Goal: Task Accomplishment & Management: Use online tool/utility

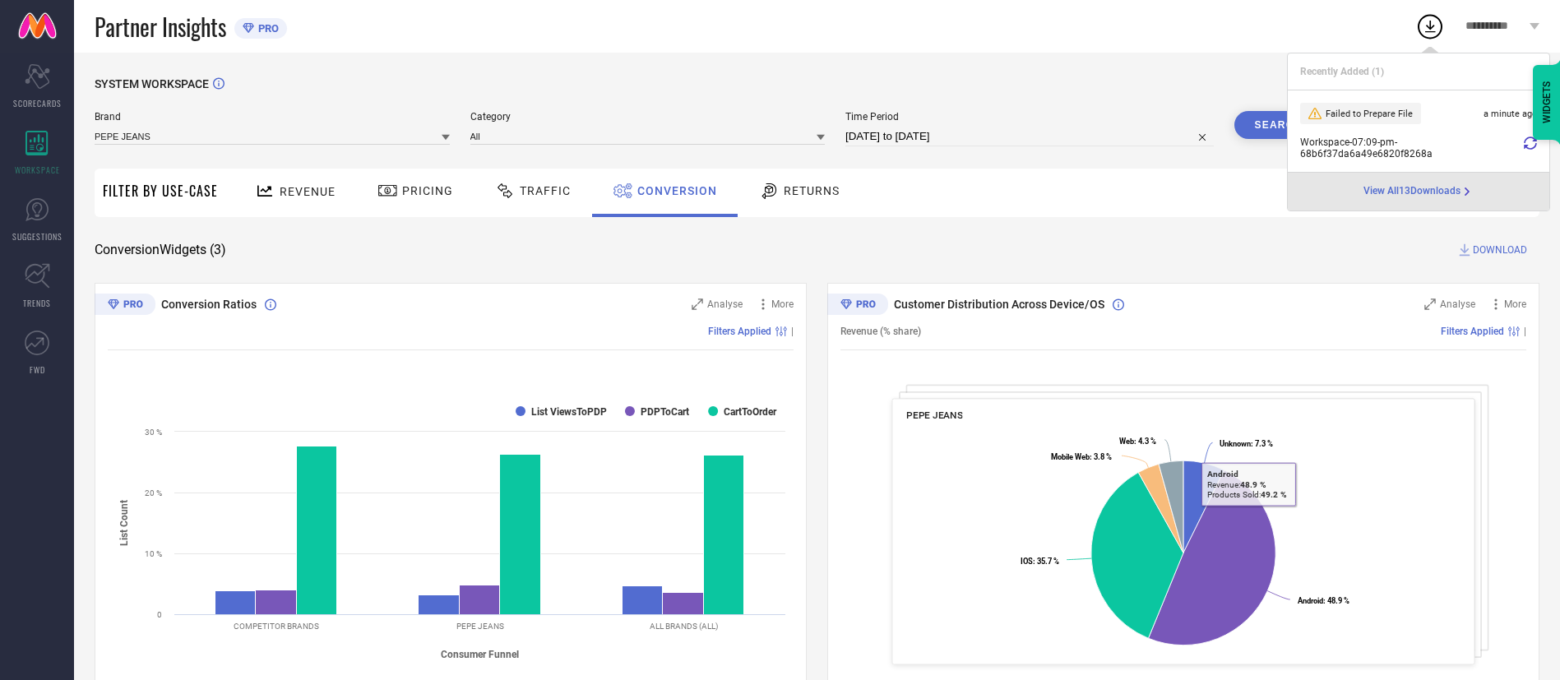
scroll to position [101, 0]
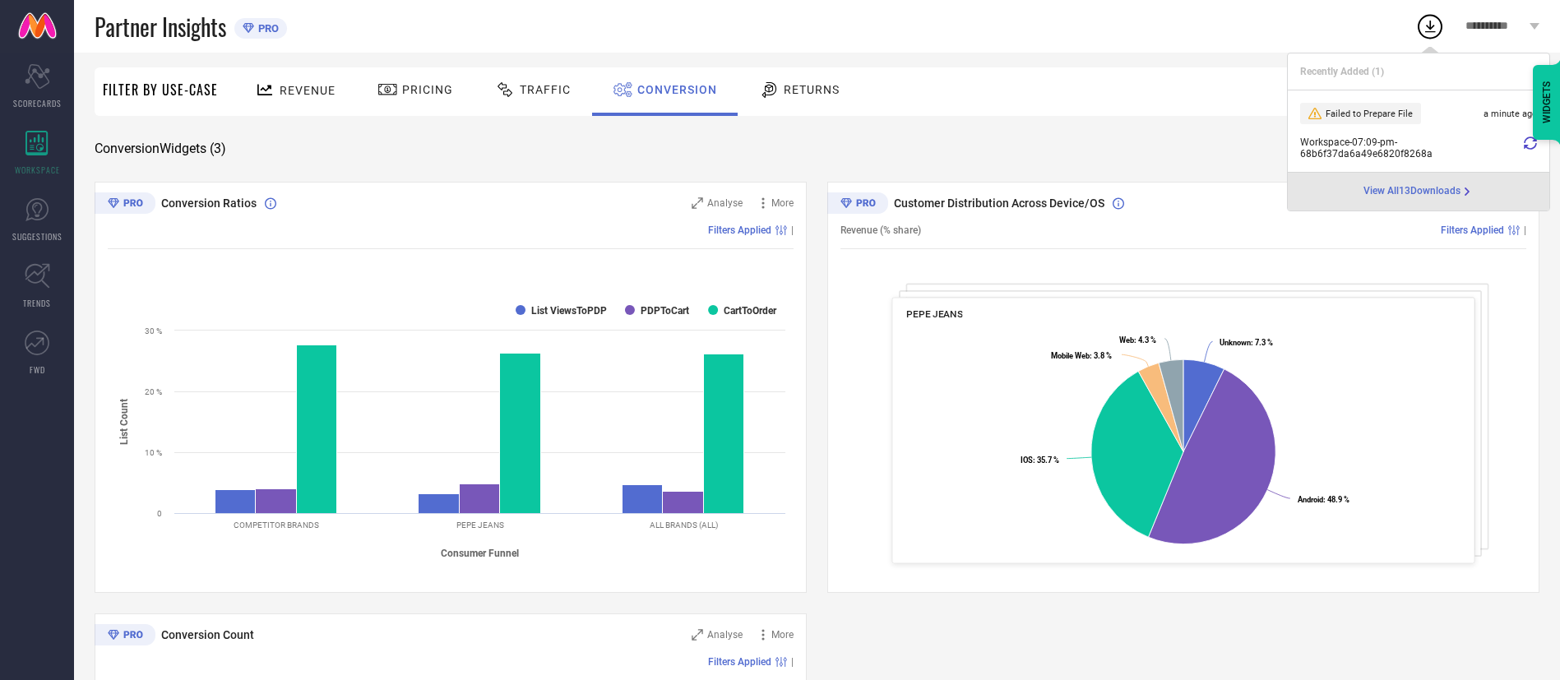
click at [1158, 116] on div "Revenue Pricing Traffic Conversion Returns" at bounding box center [882, 91] width 1313 height 49
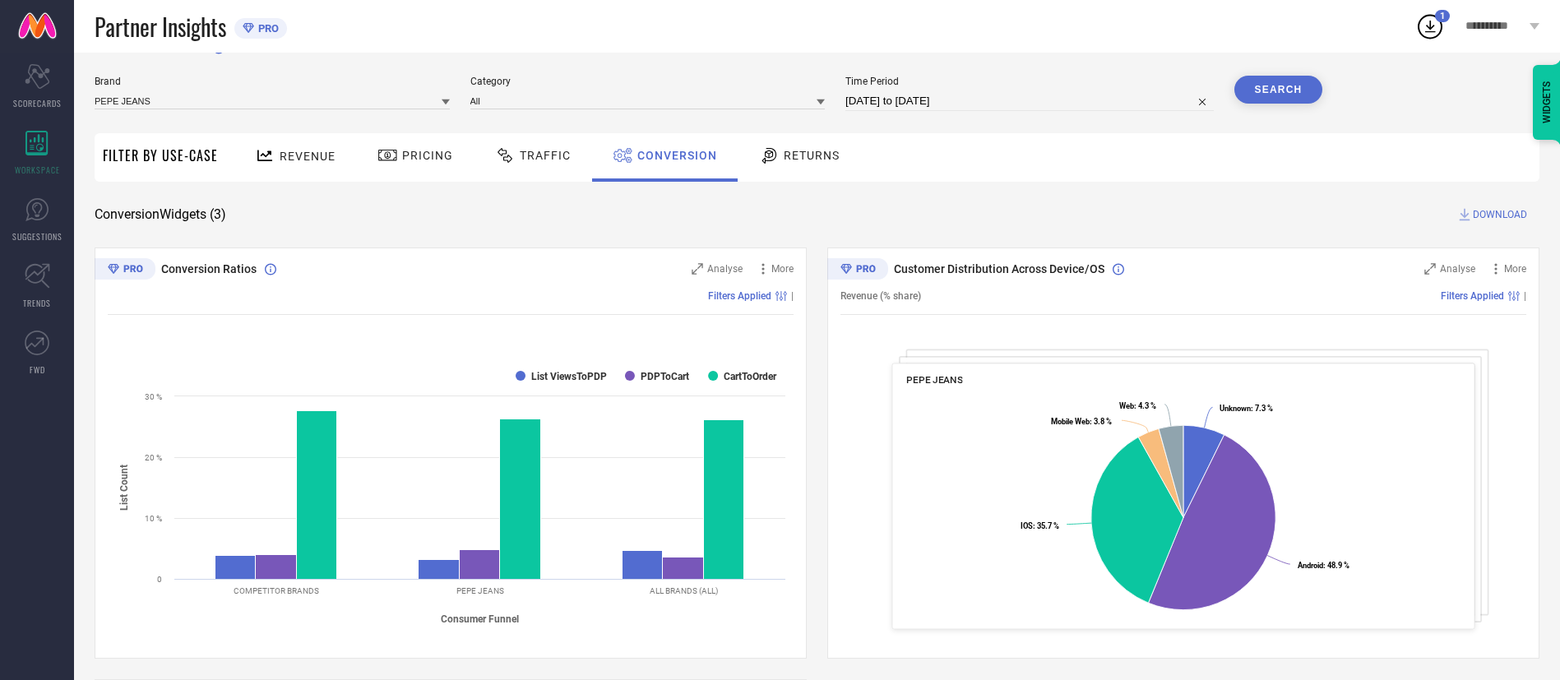
scroll to position [0, 0]
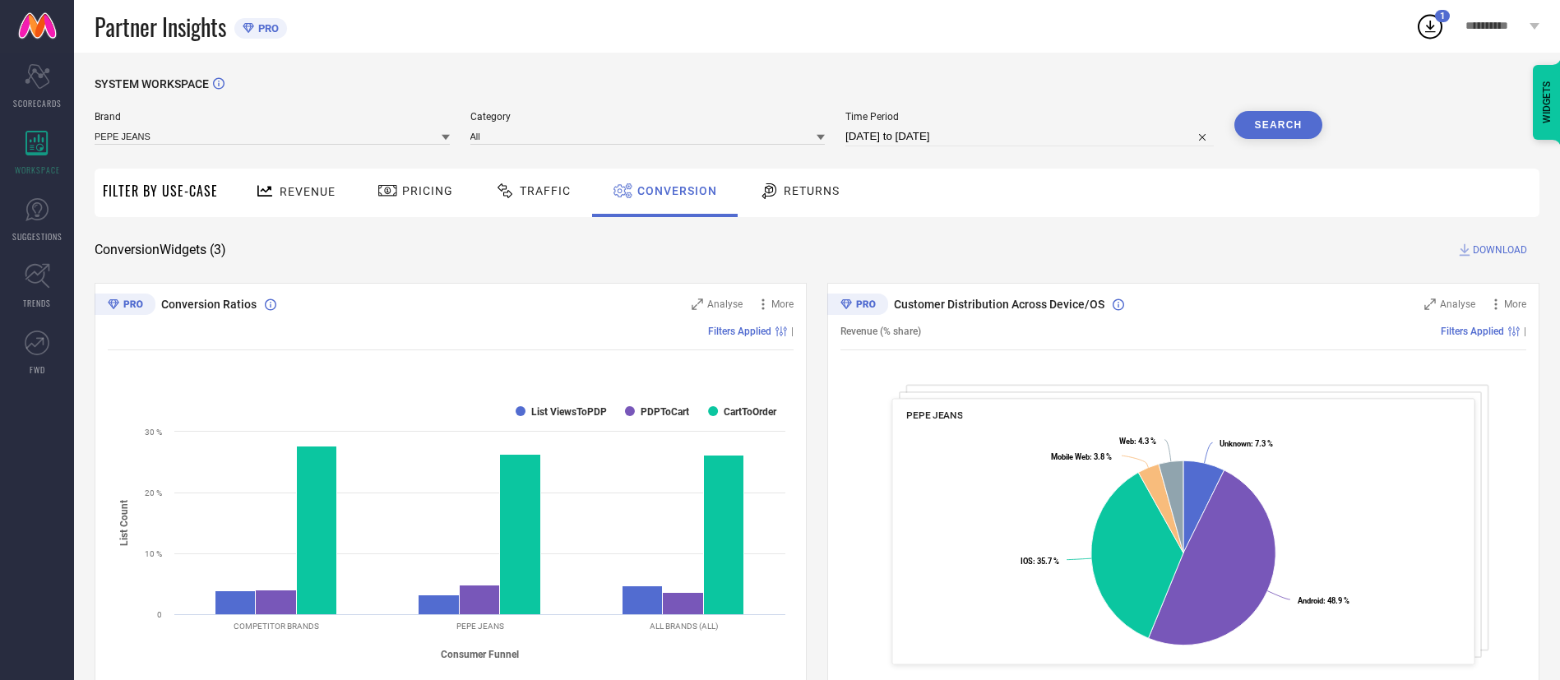
click at [925, 138] on input "[DATE] to [DATE]" at bounding box center [1029, 137] width 368 height 20
select select "6"
select select "2025"
select select "7"
select select "2025"
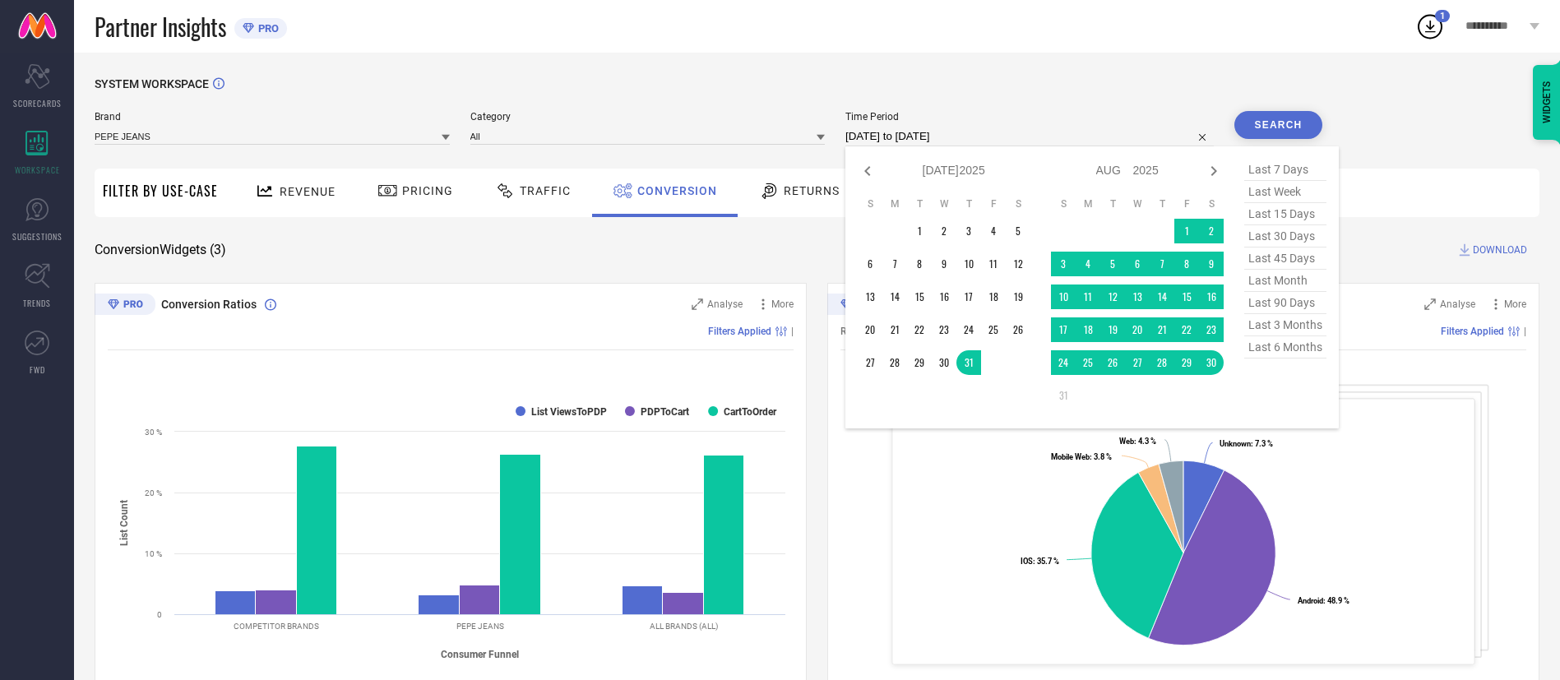
click at [1295, 285] on span "last month" at bounding box center [1285, 281] width 82 height 22
type input "[DATE] to [DATE]"
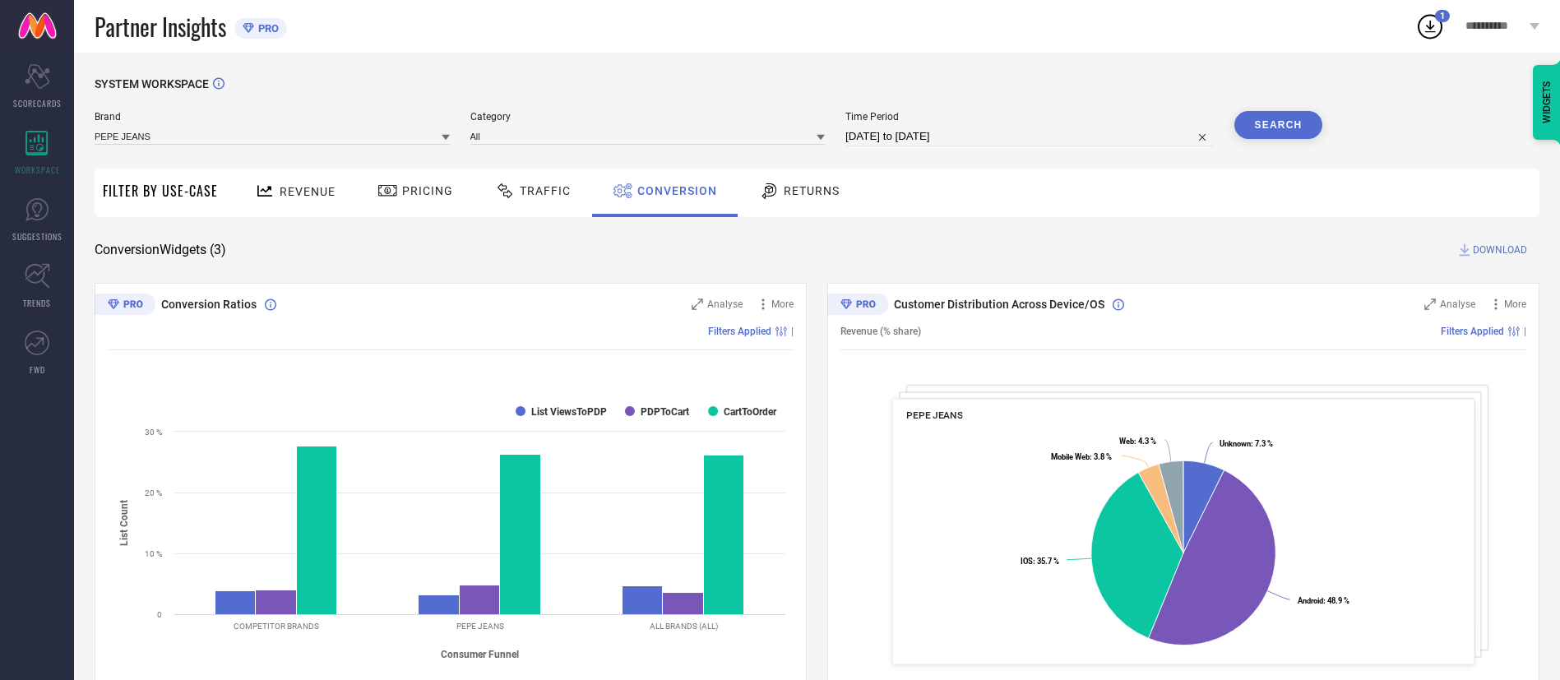
select select "7"
select select "2025"
select select "8"
select select "2025"
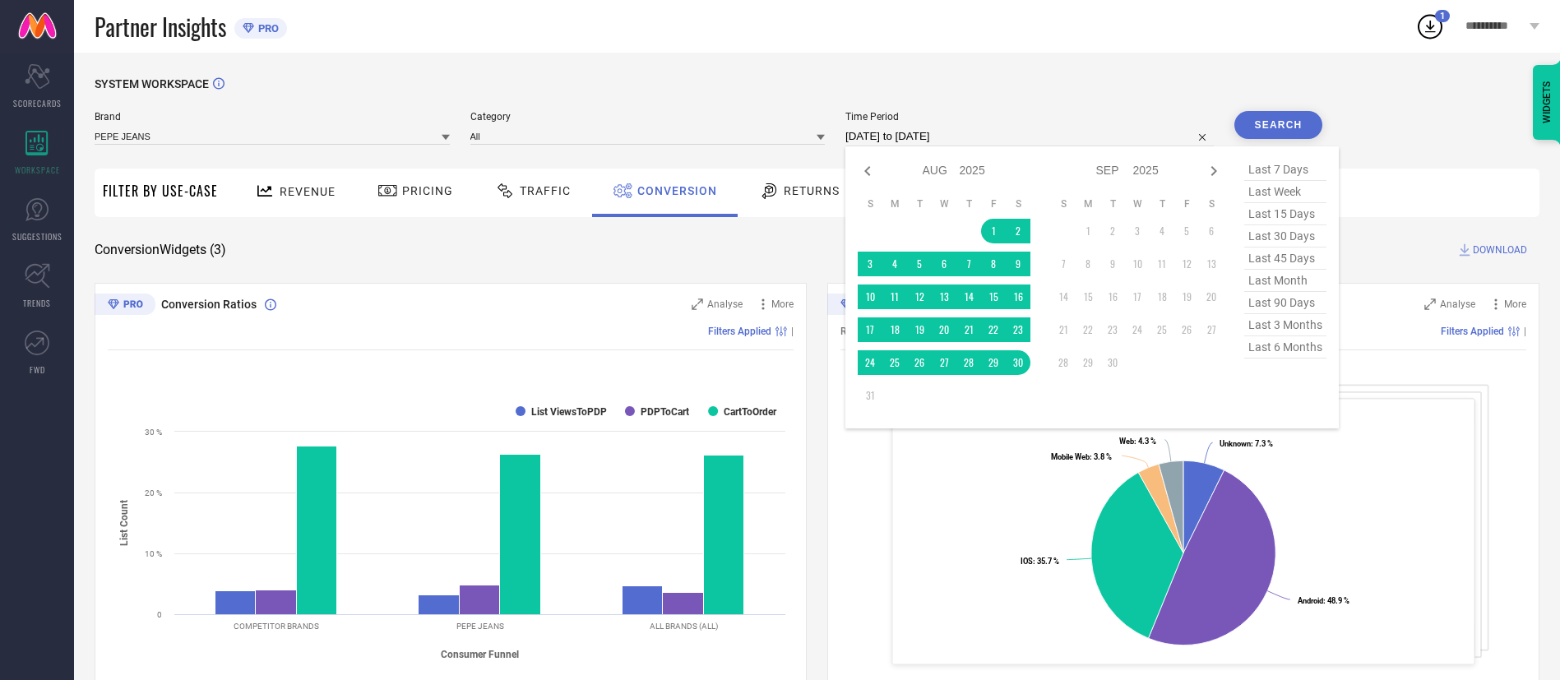
click at [1016, 137] on input "[DATE] to [DATE]" at bounding box center [1029, 137] width 368 height 20
click at [1305, 262] on span "last 45 days" at bounding box center [1285, 259] width 82 height 22
type input "[DATE] to [DATE]"
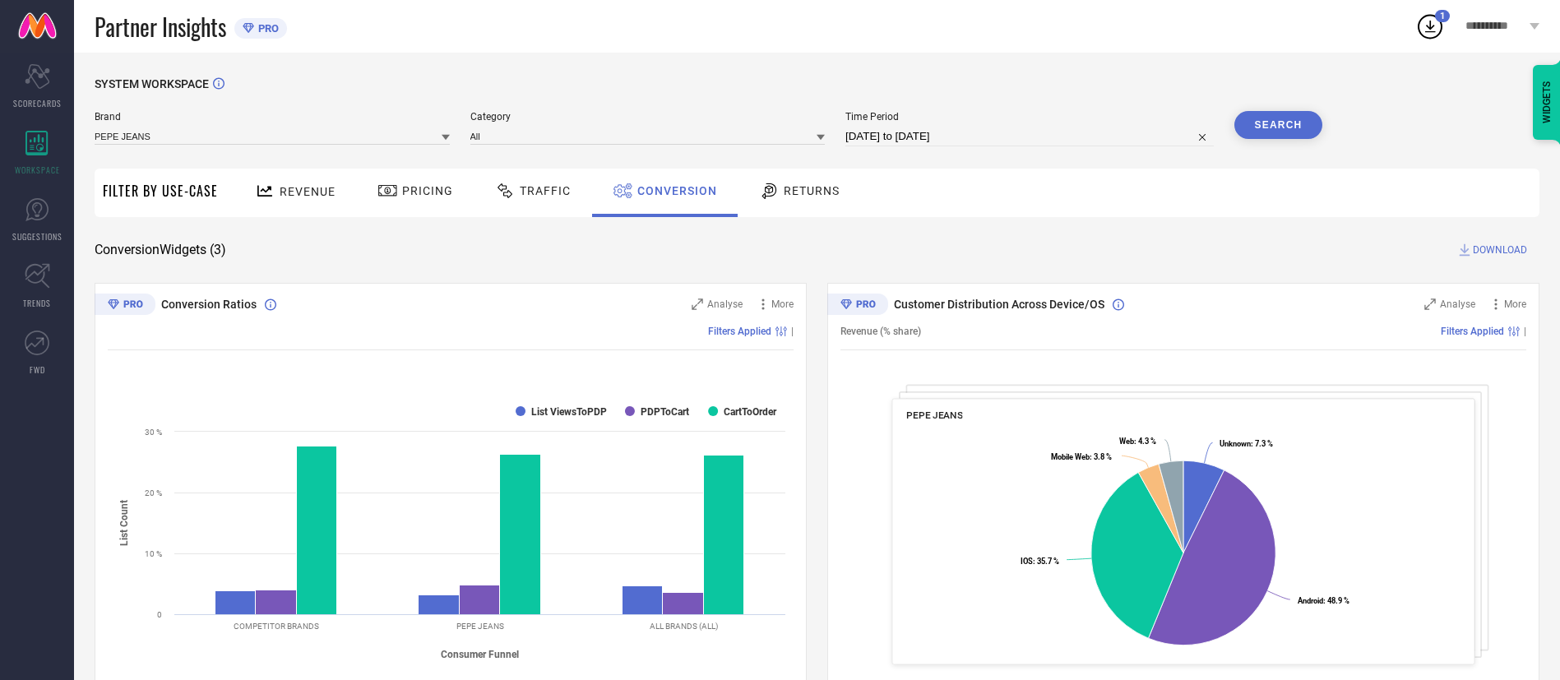
click at [1049, 169] on div "Revenue Pricing Traffic Conversion Returns" at bounding box center [882, 193] width 1313 height 49
click at [1288, 123] on button "Search" at bounding box center [1278, 125] width 89 height 28
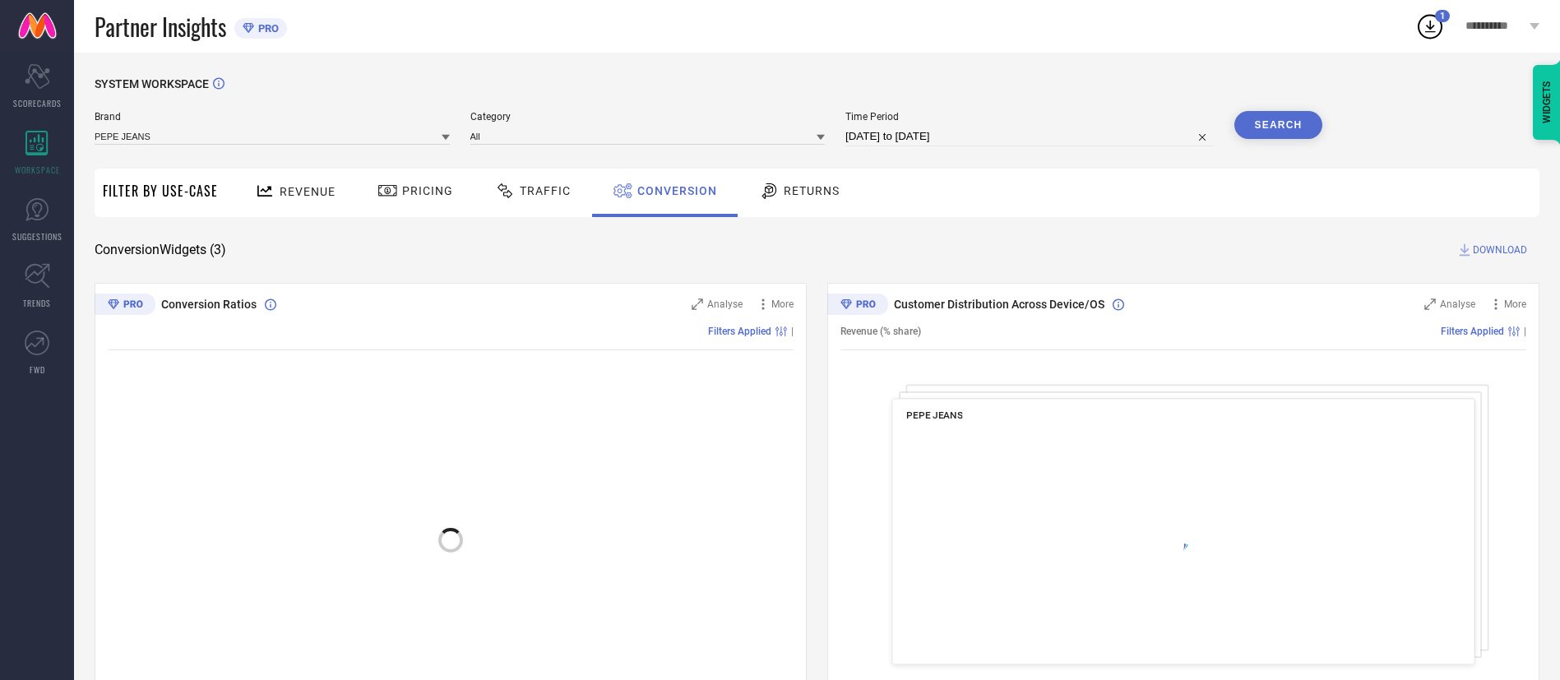
click at [1424, 25] on icon at bounding box center [1430, 27] width 30 height 30
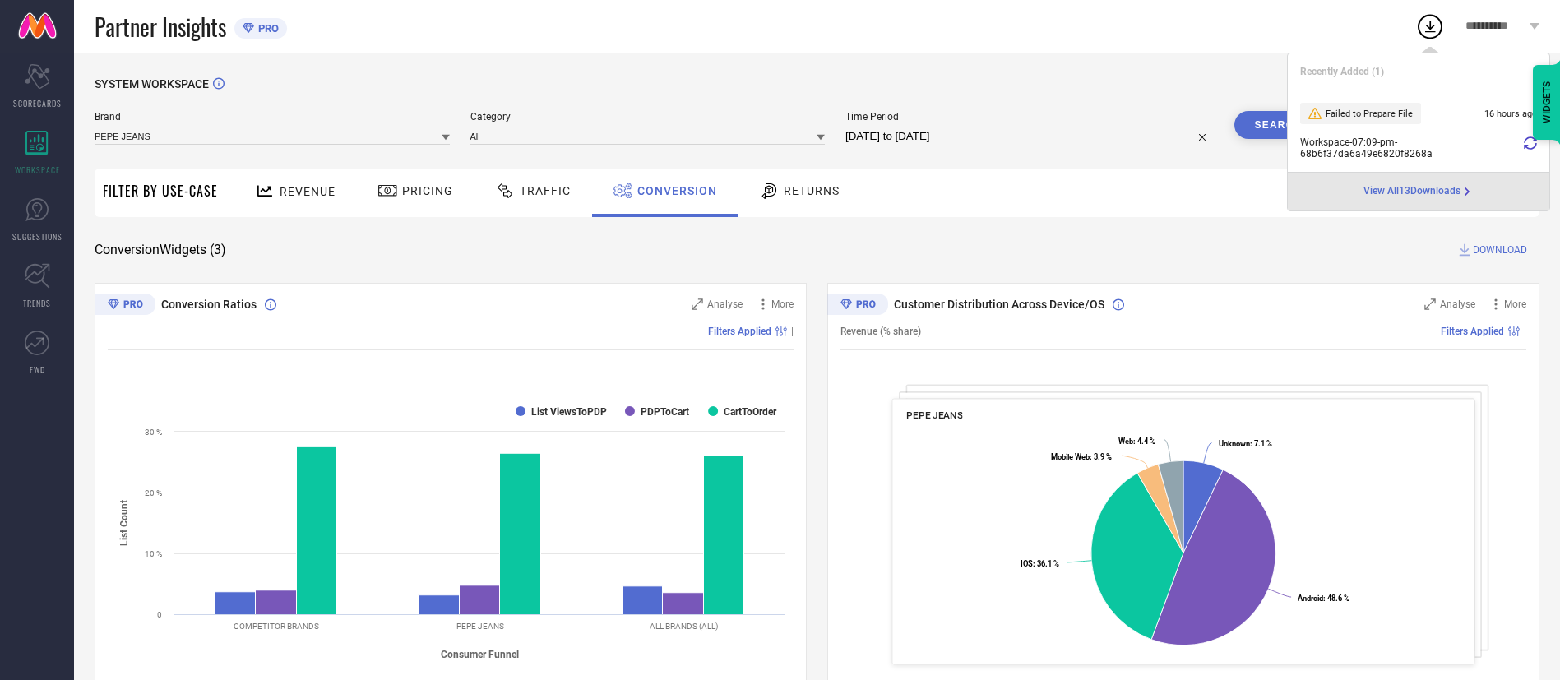
click at [1424, 25] on icon at bounding box center [1430, 27] width 30 height 30
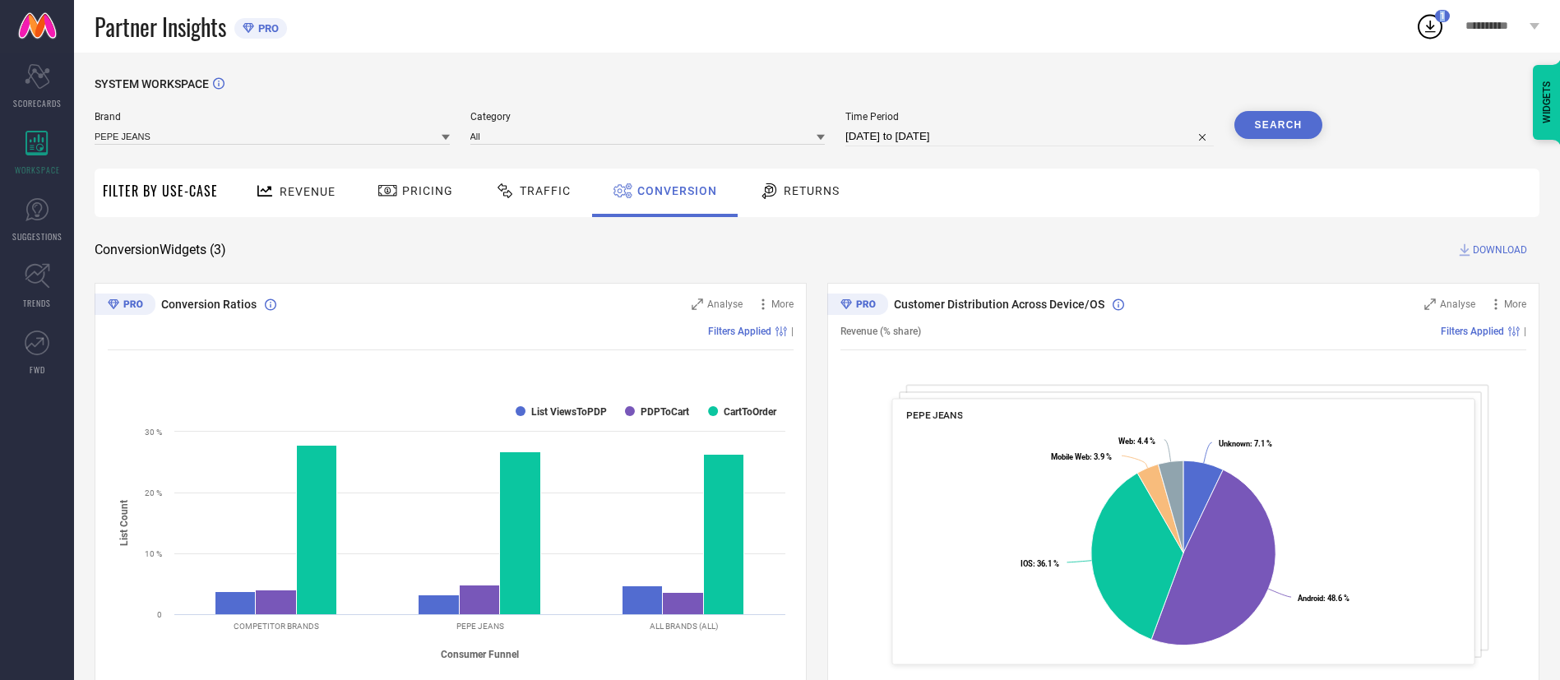
click at [1424, 25] on icon at bounding box center [1430, 27] width 30 height 30
click at [1230, 63] on div "SYSTEM WORKSPACE Brand PEPE JEANS Category All Time Period [DATE] to [DATE] Sea…" at bounding box center [817, 602] width 1486 height 1098
click at [1499, 252] on span "DOWNLOAD" at bounding box center [1500, 250] width 54 height 16
click at [1424, 23] on icon at bounding box center [1430, 27] width 30 height 30
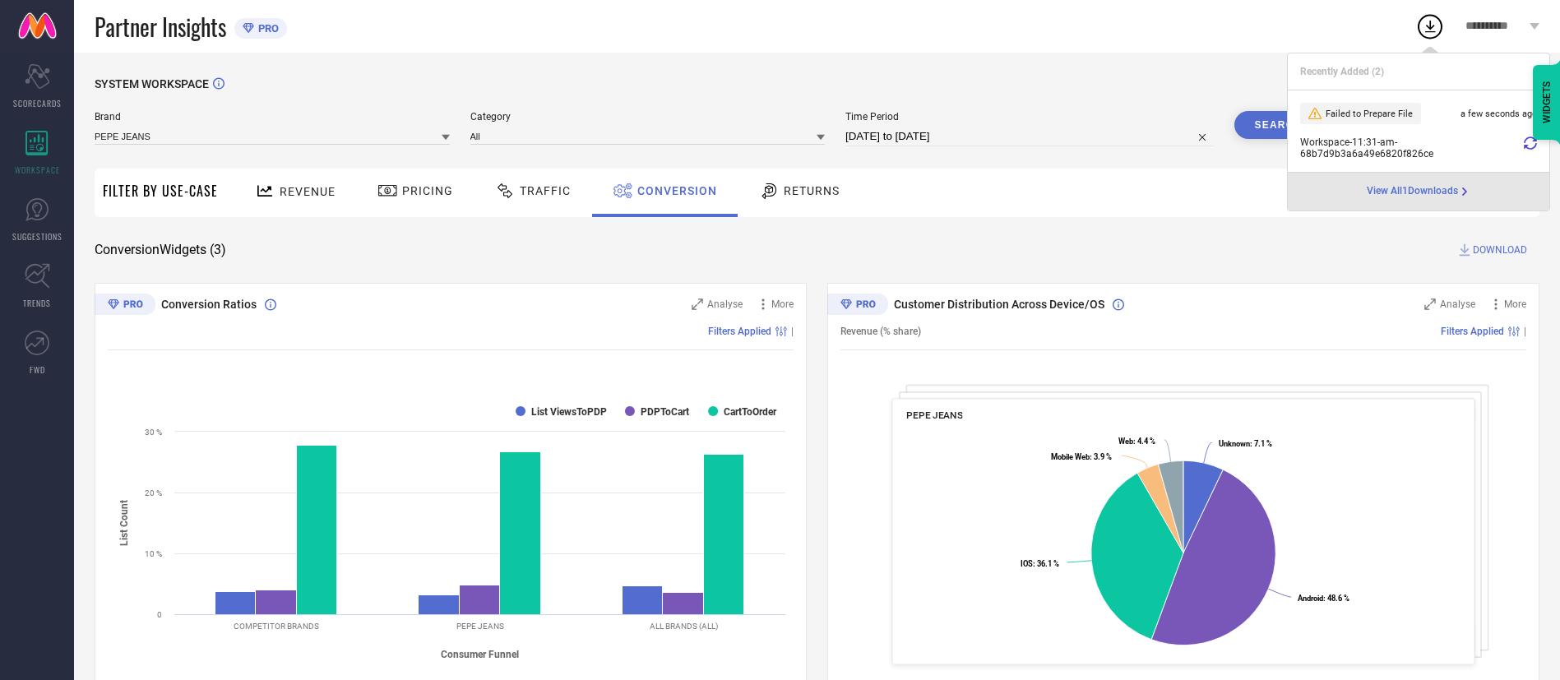
click at [1526, 143] on icon at bounding box center [1530, 143] width 13 height 13
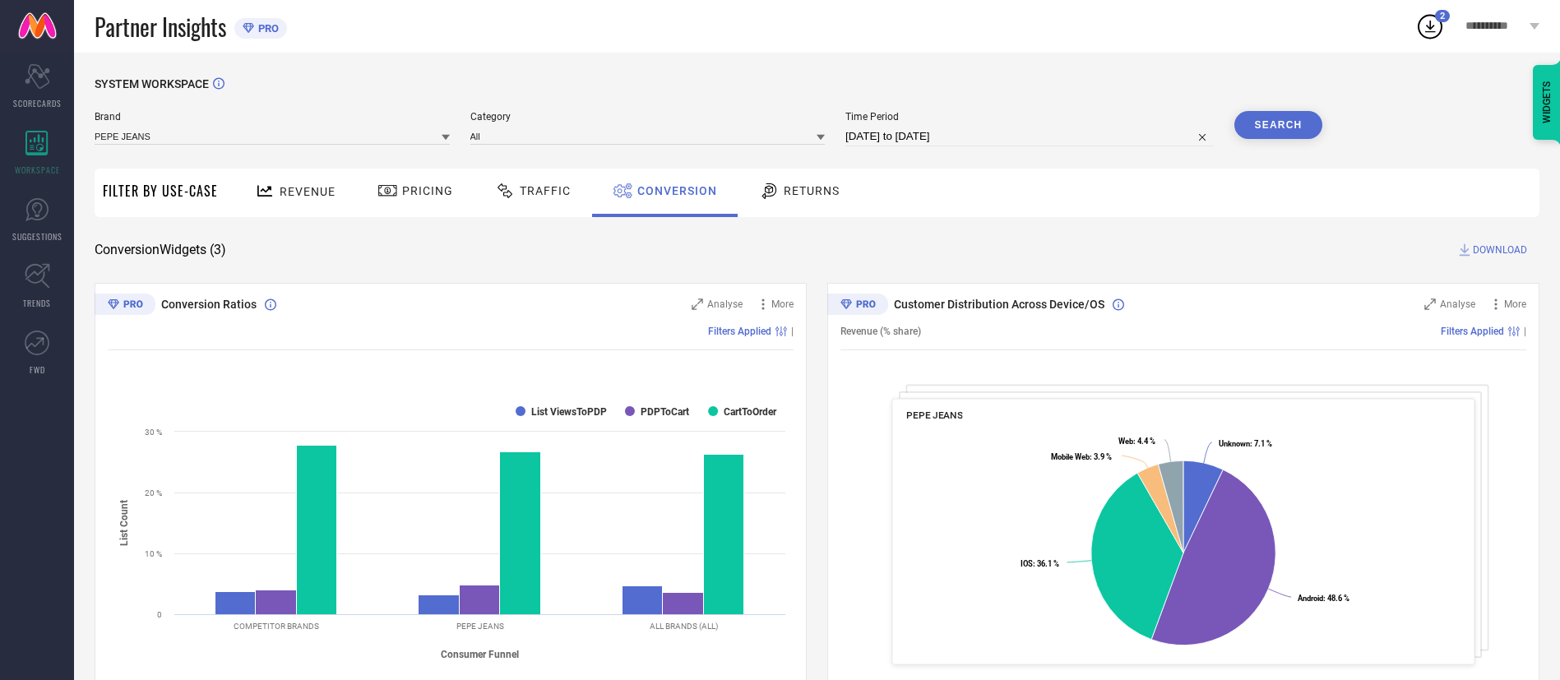
click at [1415, 31] on icon at bounding box center [1430, 27] width 30 height 30
